Goal: Find specific page/section: Find specific page/section

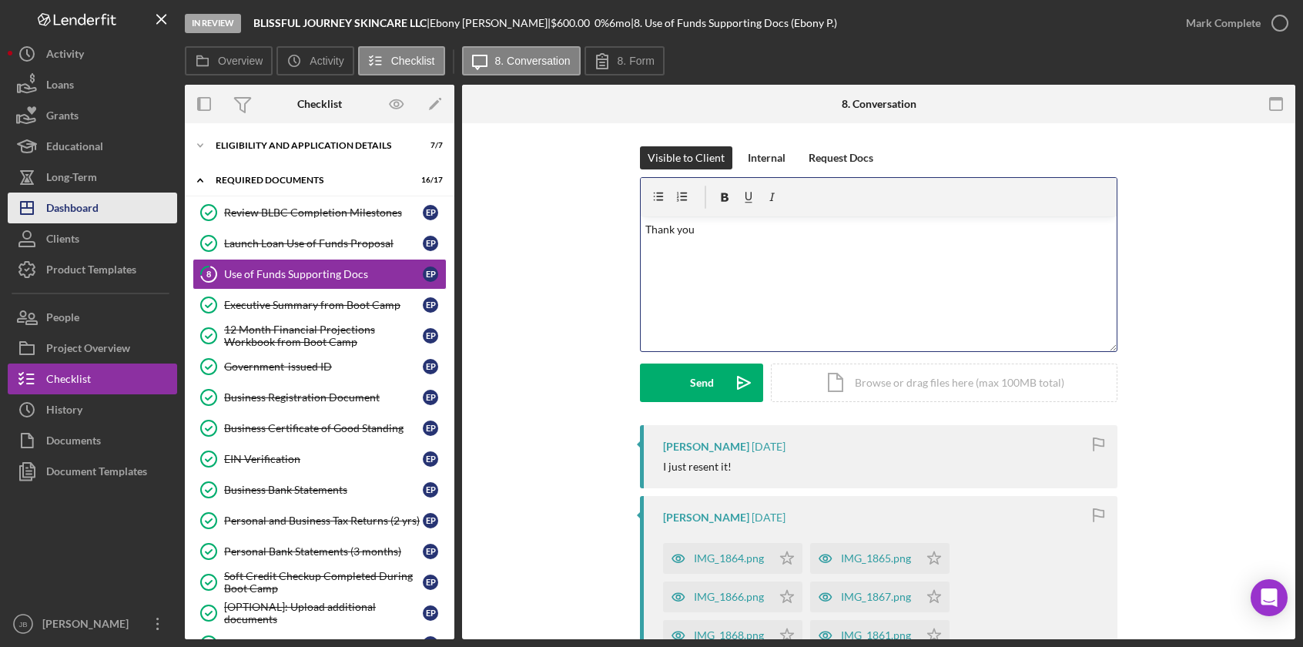
click at [117, 199] on button "Icon/Dashboard Dashboard" at bounding box center [92, 207] width 169 height 31
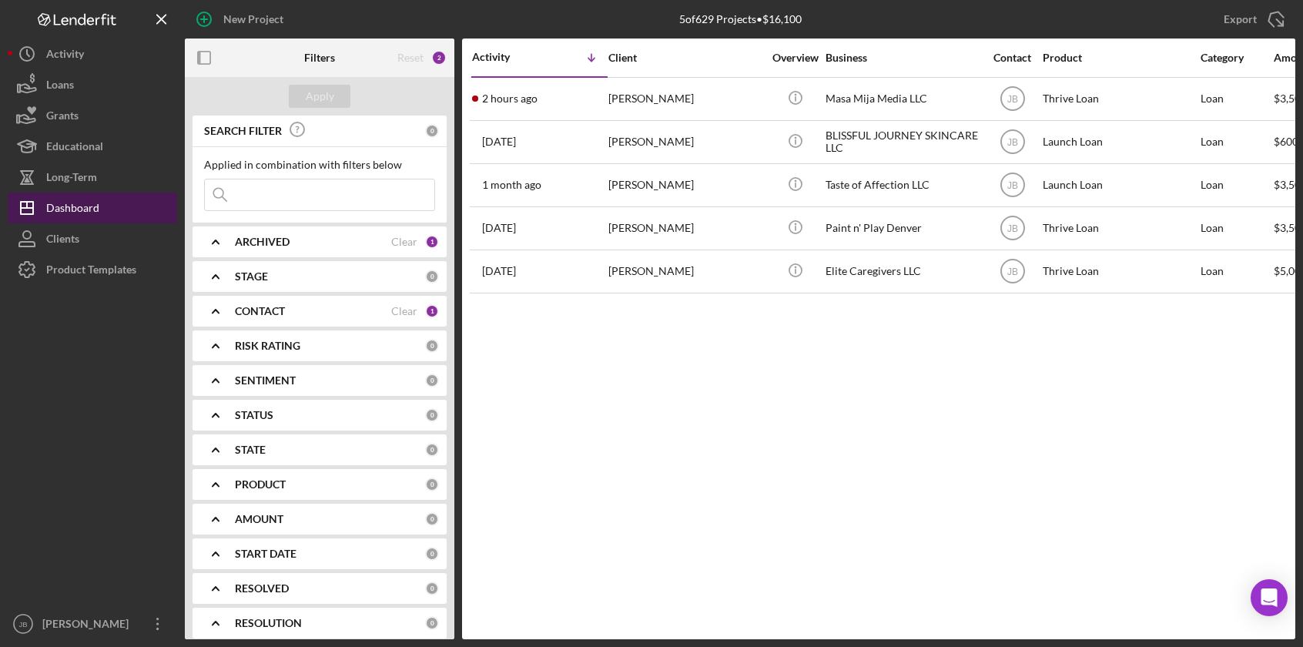
click at [119, 202] on button "Icon/Dashboard Dashboard" at bounding box center [92, 207] width 169 height 31
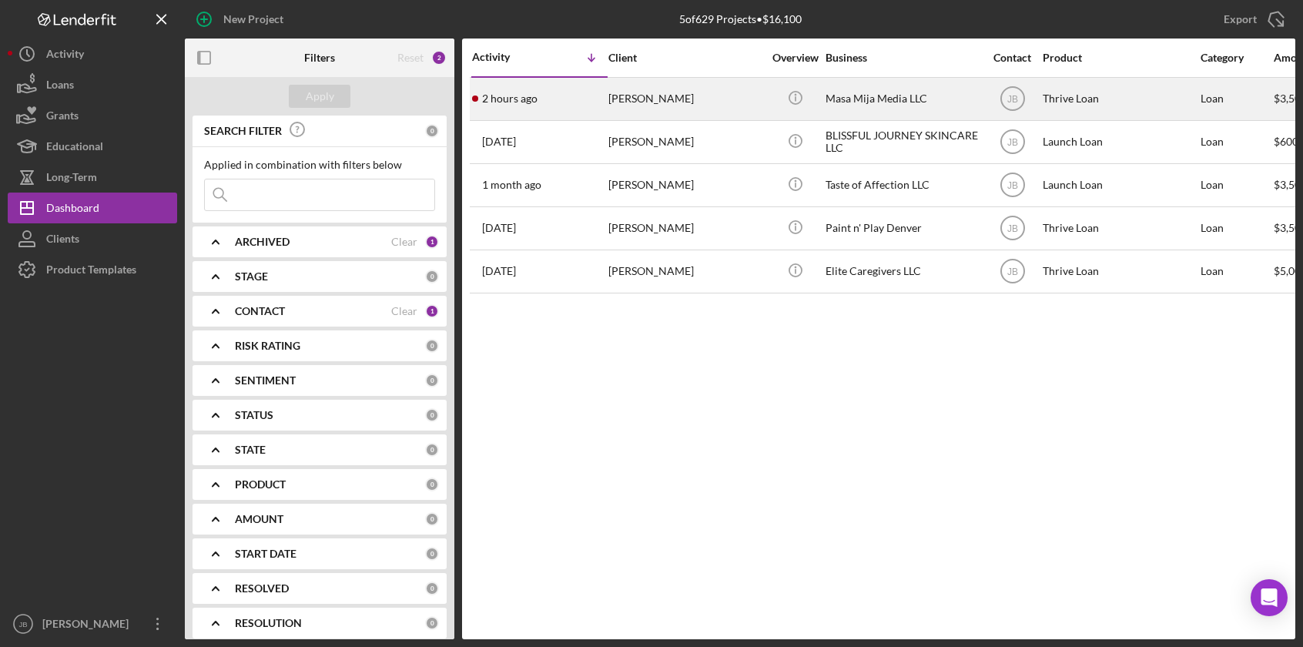
click at [659, 103] on div "[PERSON_NAME]" at bounding box center [685, 99] width 154 height 41
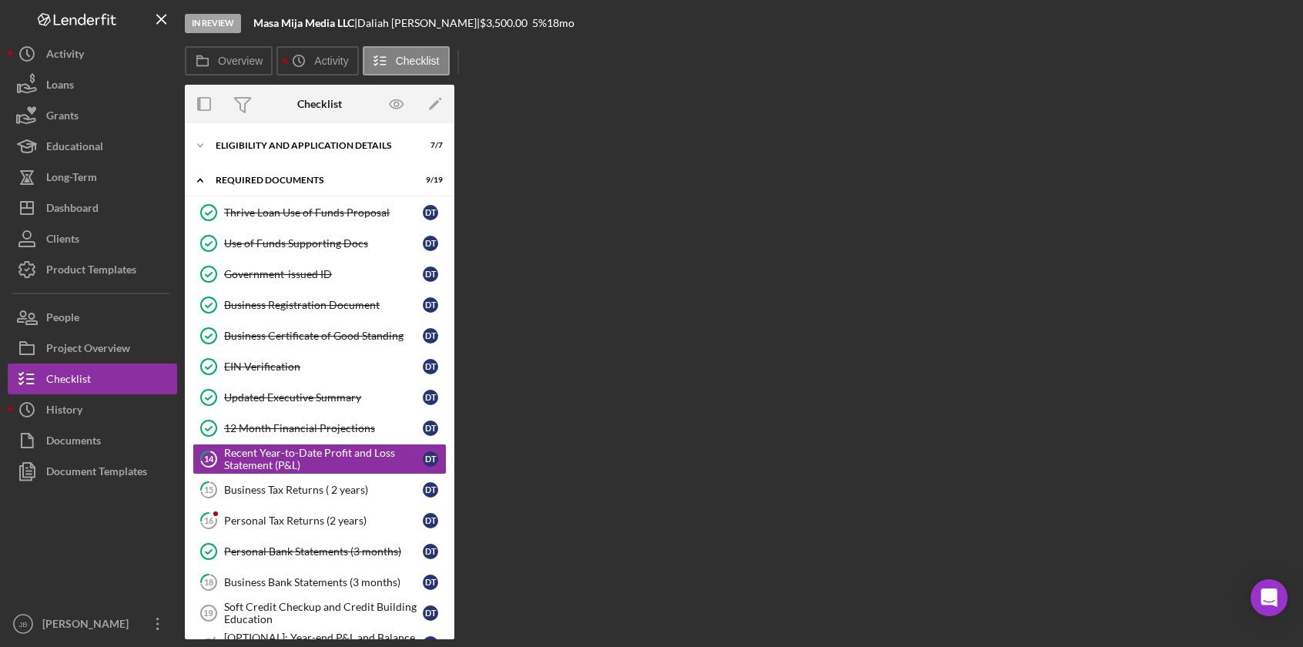
scroll to position [78, 0]
